Goal: Task Accomplishment & Management: Use online tool/utility

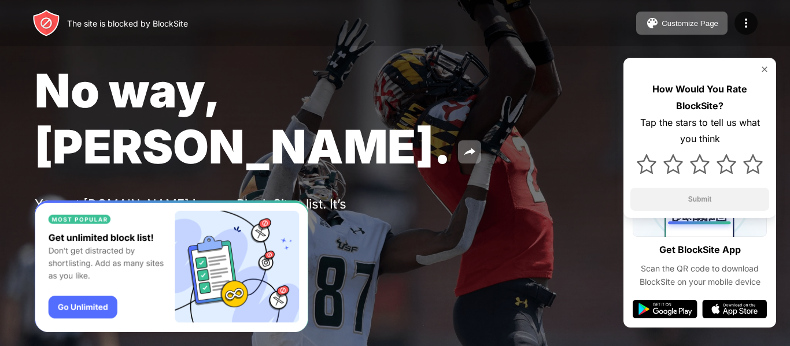
click at [763, 68] on img at bounding box center [764, 69] width 9 height 9
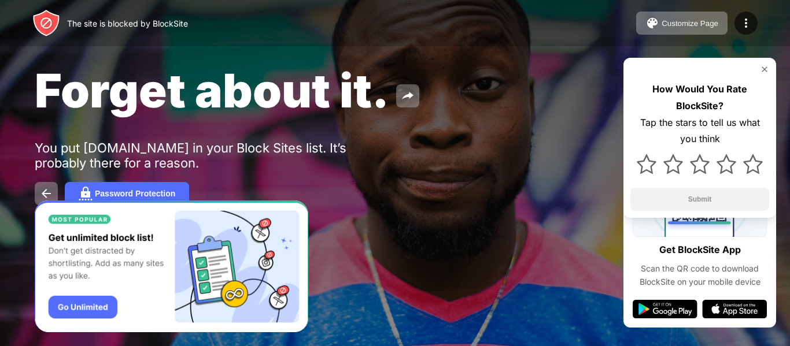
click at [762, 66] on img at bounding box center [764, 69] width 9 height 9
